Goal: Task Accomplishment & Management: Manage account settings

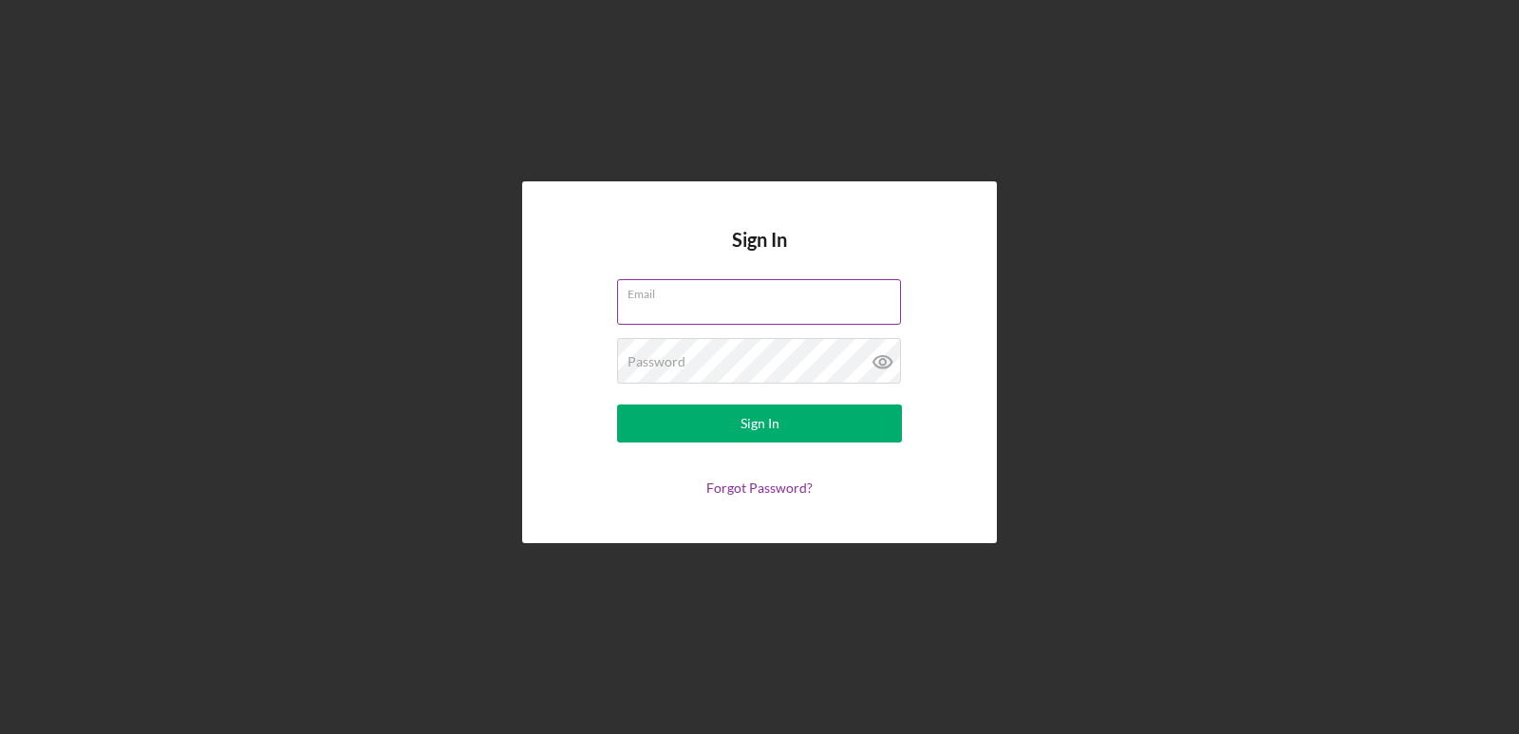
click at [797, 302] on input "Email" at bounding box center [759, 302] width 284 height 46
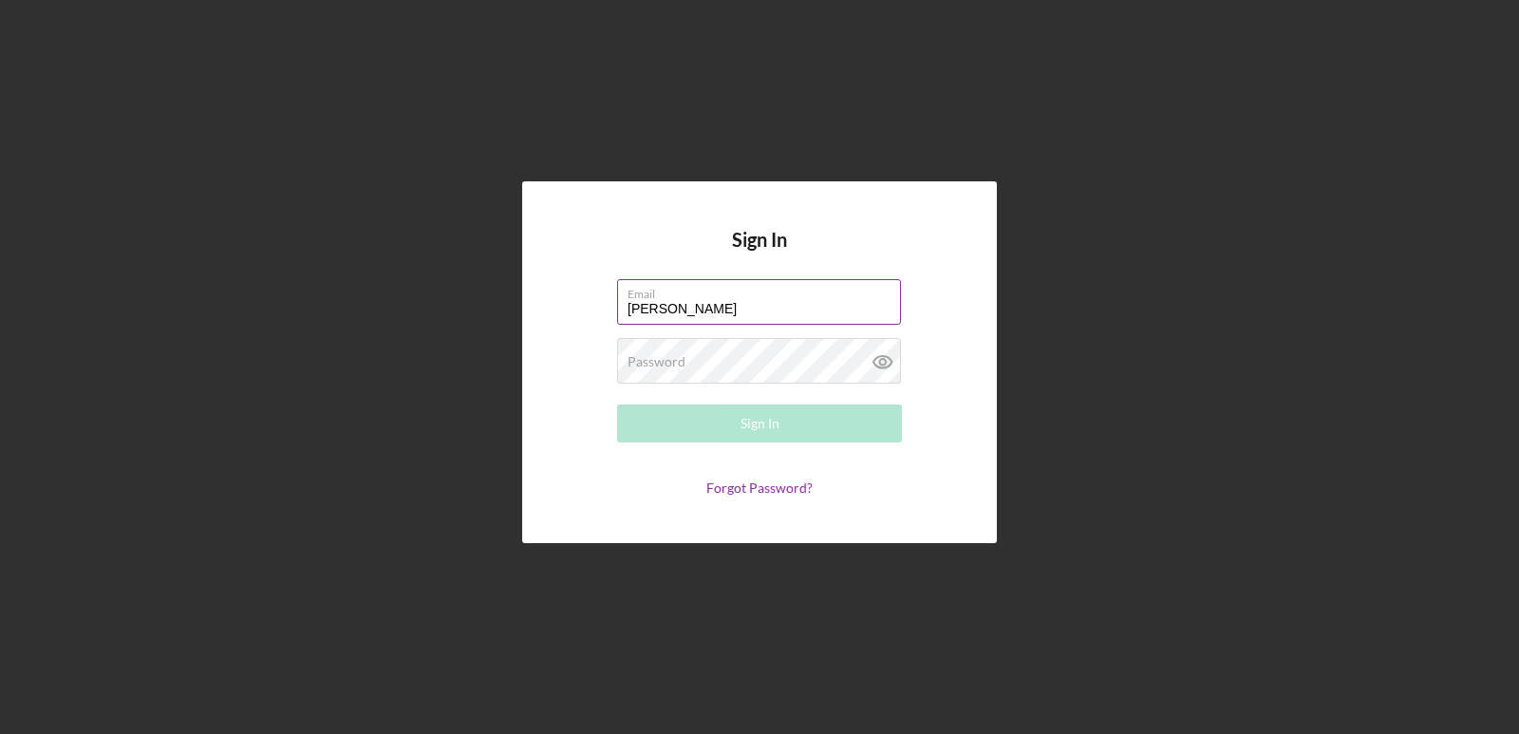
type input "[EMAIL_ADDRESS][DOMAIN_NAME]"
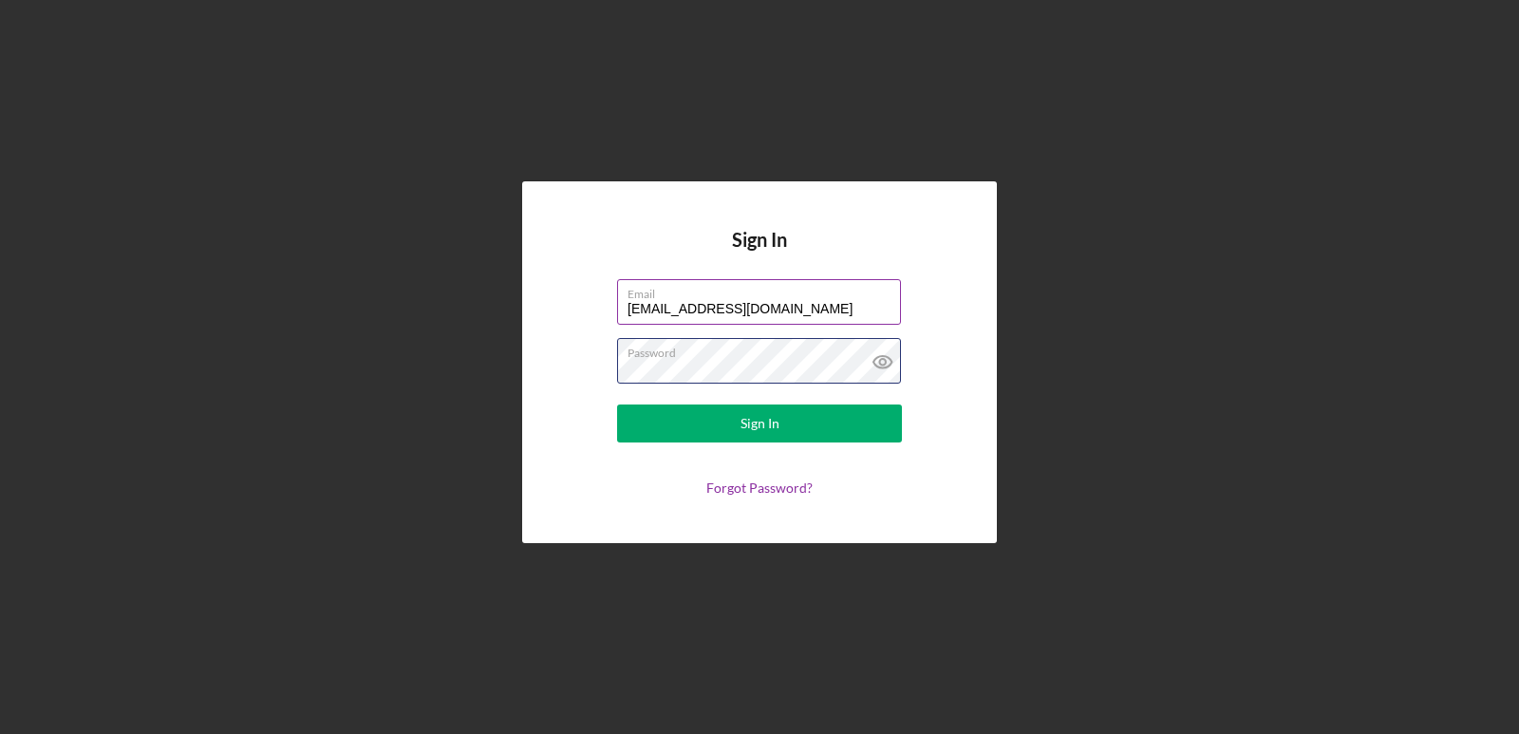
click at [617, 404] on button "Sign In" at bounding box center [759, 423] width 285 height 38
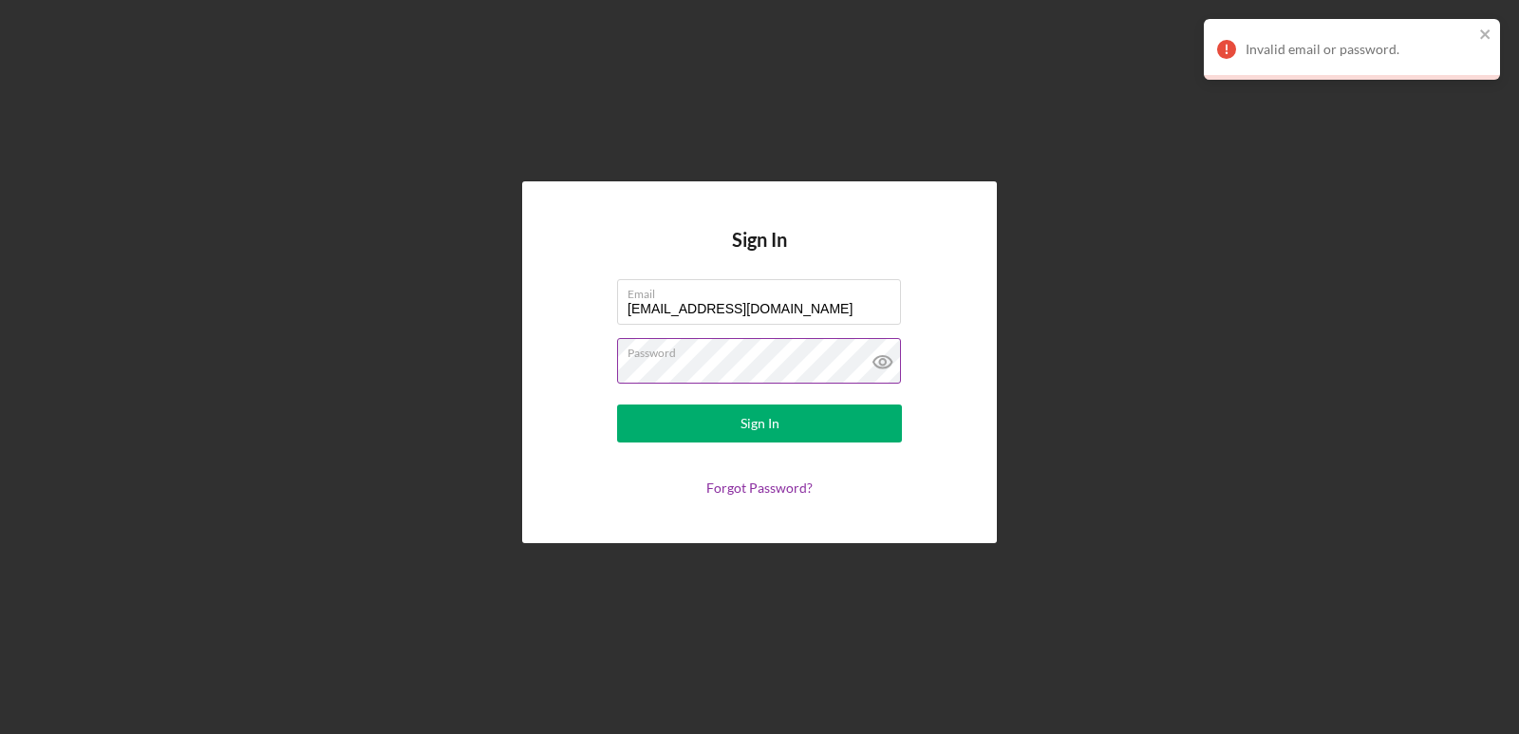
click at [875, 359] on icon at bounding box center [882, 361] width 47 height 47
click at [617, 404] on button "Sign In" at bounding box center [759, 423] width 285 height 38
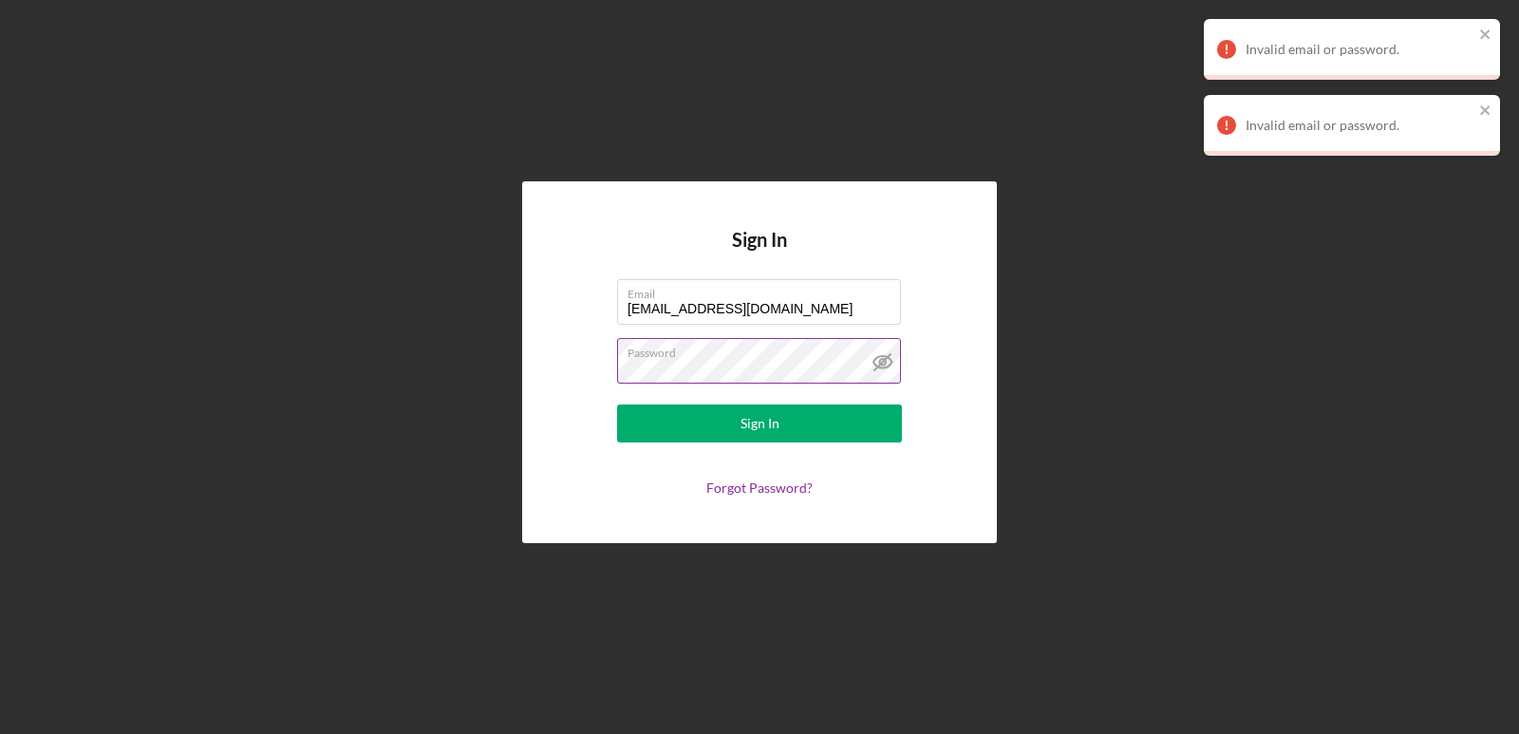
click at [617, 404] on button "Sign In" at bounding box center [759, 423] width 285 height 38
